Goal: Task Accomplishment & Management: Use online tool/utility

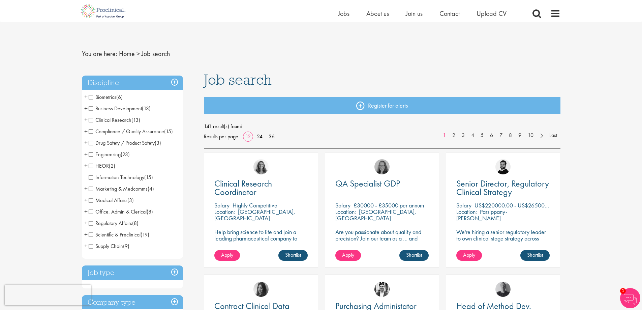
scroll to position [236, 0]
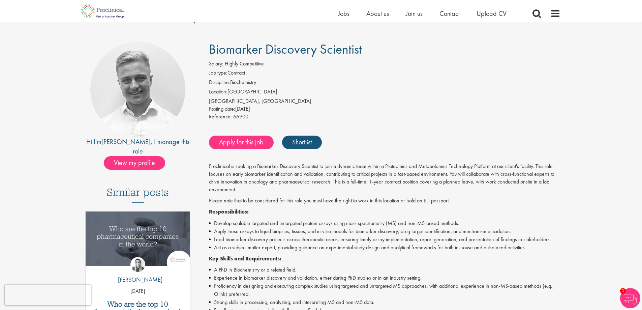
scroll to position [67, 0]
